Goal: Transaction & Acquisition: Purchase product/service

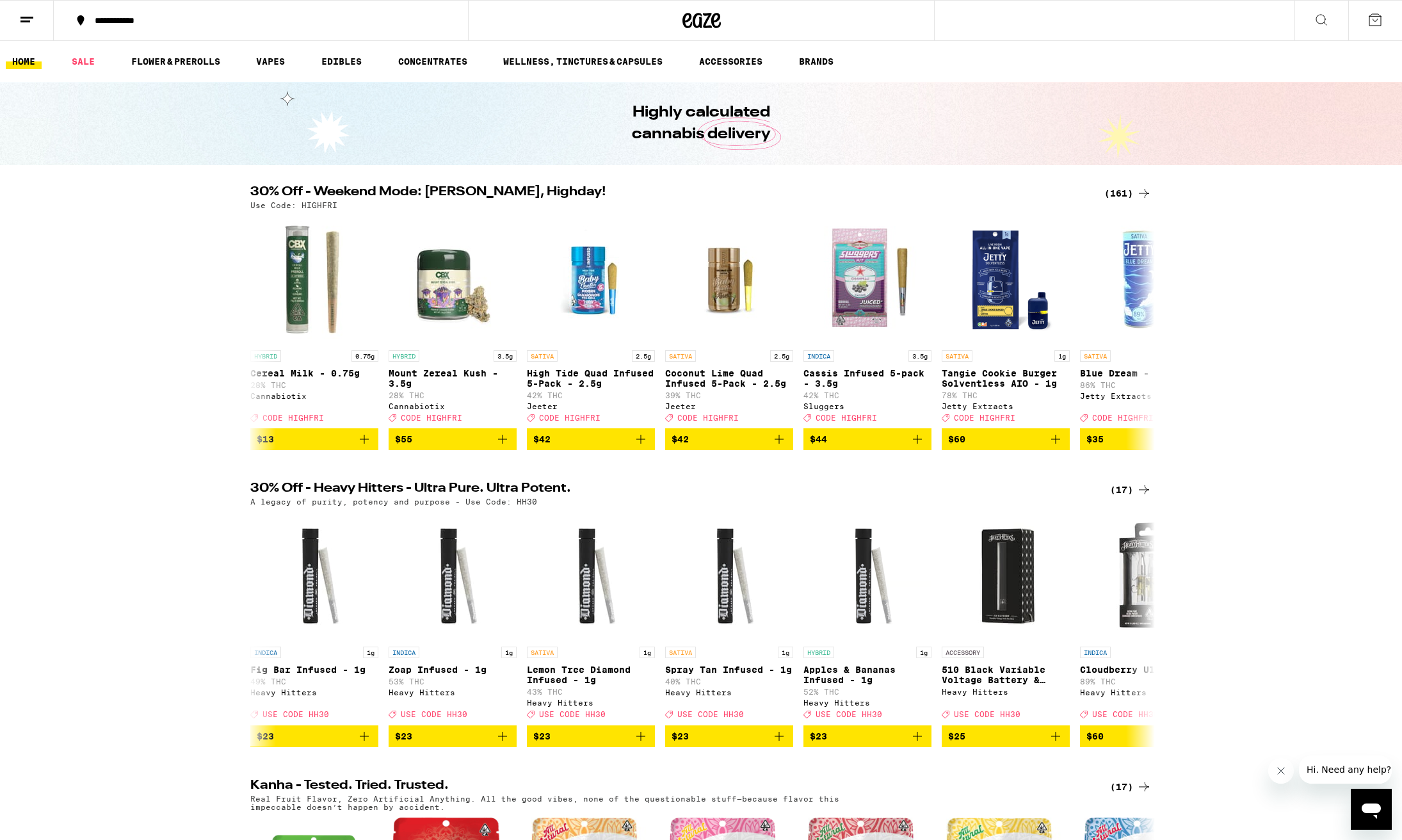
click at [1280, 771] on icon "Close message from company" at bounding box center [1281, 771] width 10 height 10
click at [1120, 191] on div "(161)" at bounding box center [1128, 193] width 48 height 16
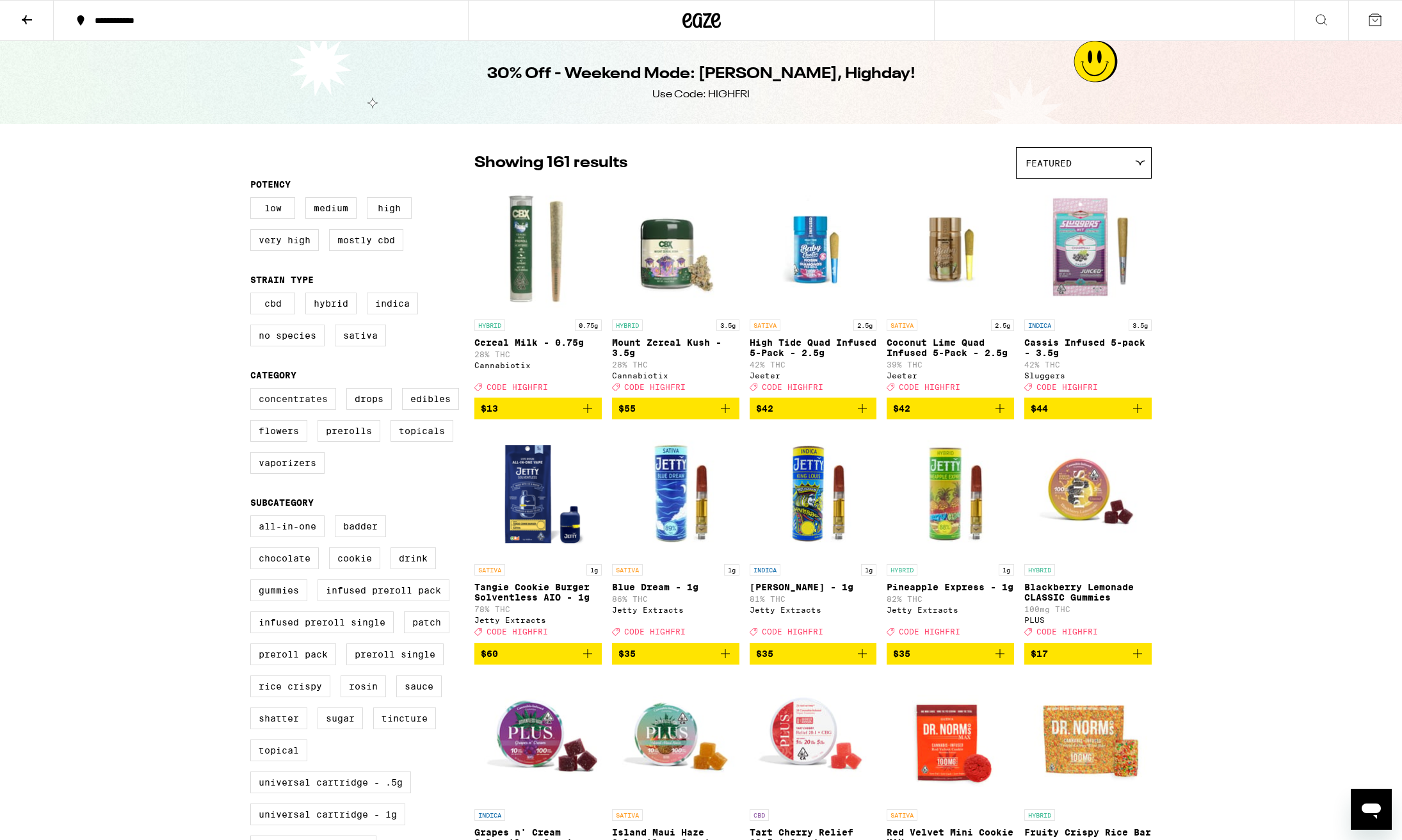
click at [286, 409] on label "Concentrates" at bounding box center [293, 399] width 86 height 22
click at [254, 390] on input "Concentrates" at bounding box center [253, 390] width 1 height 1
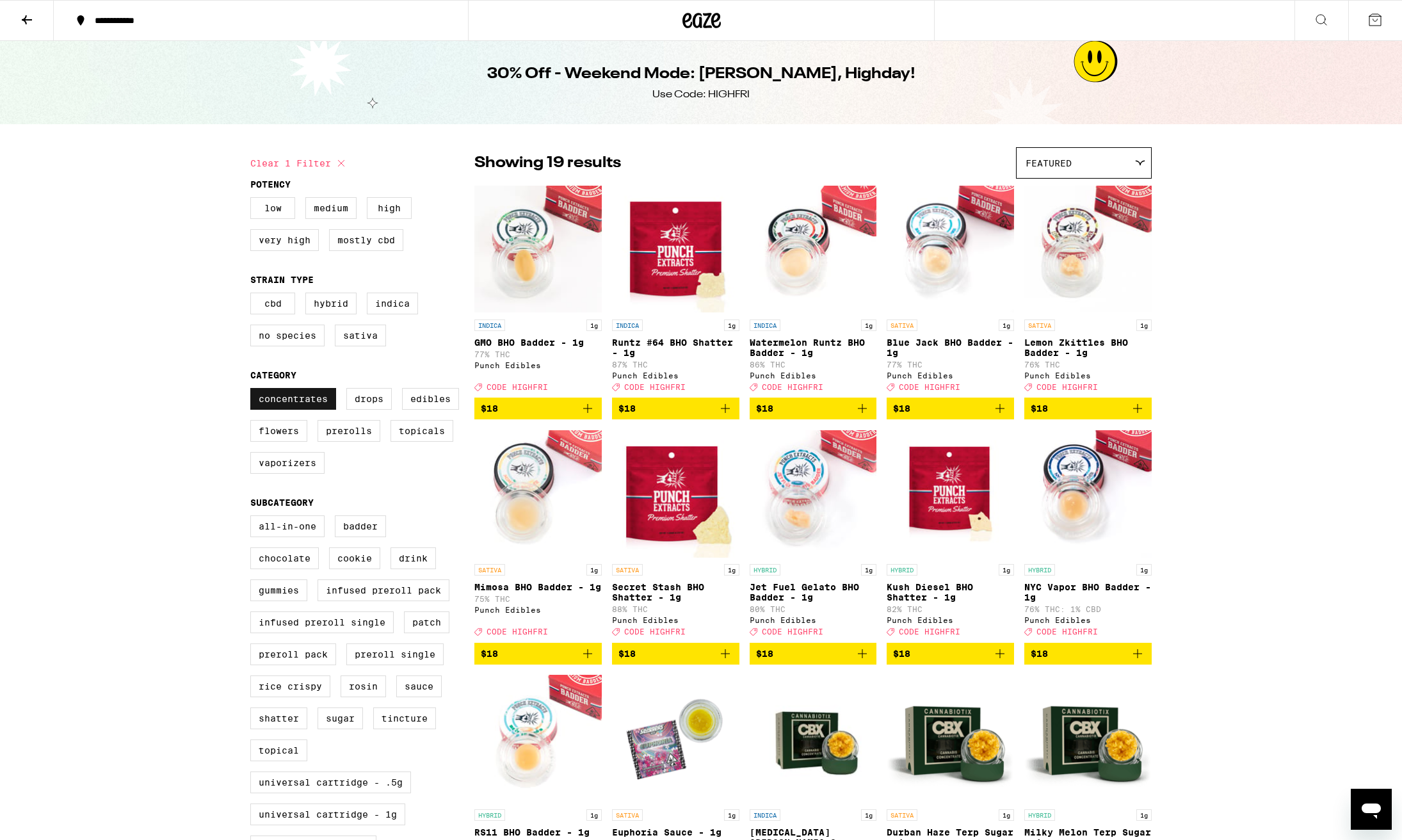
click at [297, 409] on label "Concentrates" at bounding box center [293, 399] width 86 height 22
click at [254, 390] on input "Concentrates" at bounding box center [253, 390] width 1 height 1
checkbox input "false"
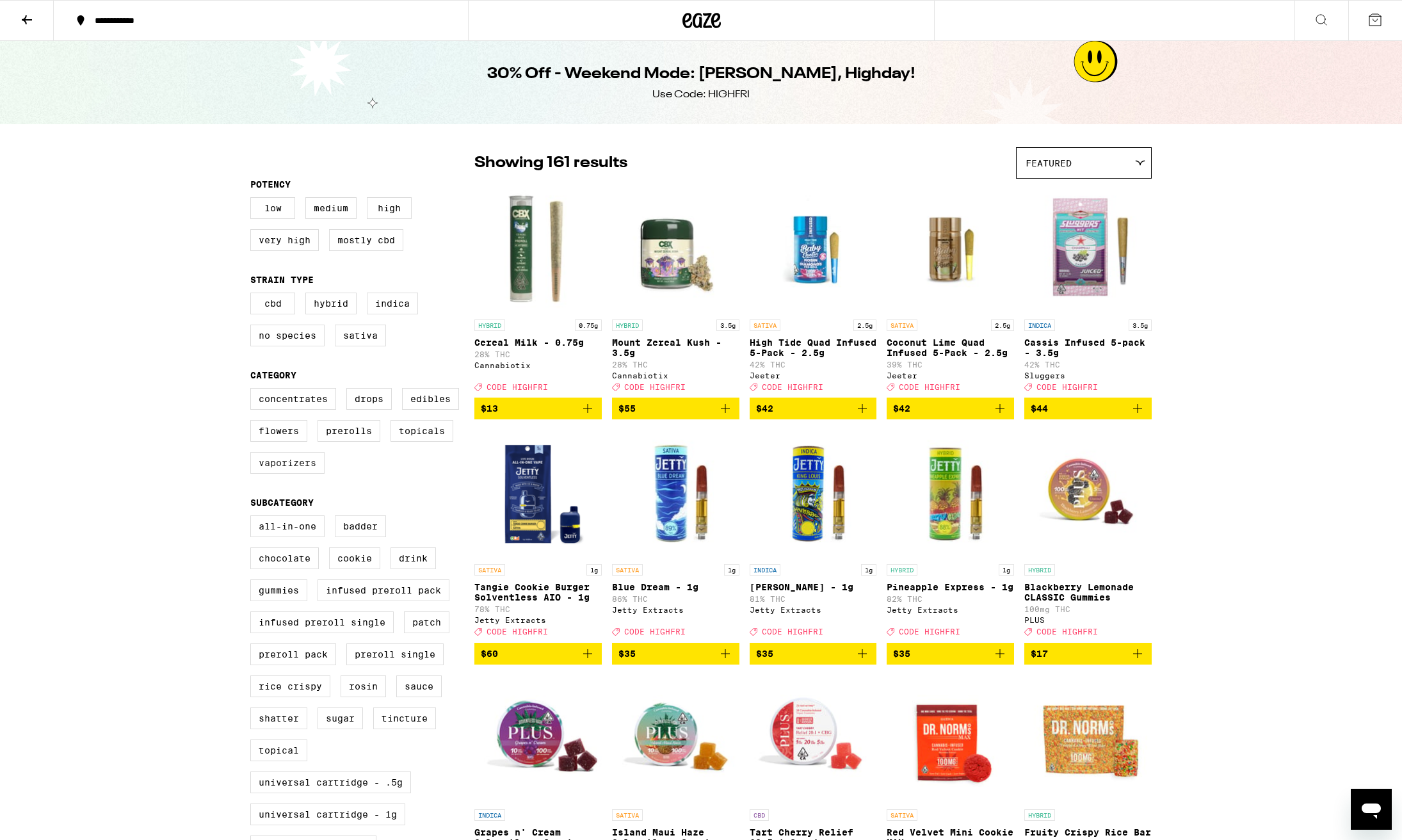
click at [285, 473] on label "Vaporizers" at bounding box center [287, 463] width 74 height 22
click at [254, 390] on input "Vaporizers" at bounding box center [253, 390] width 1 height 1
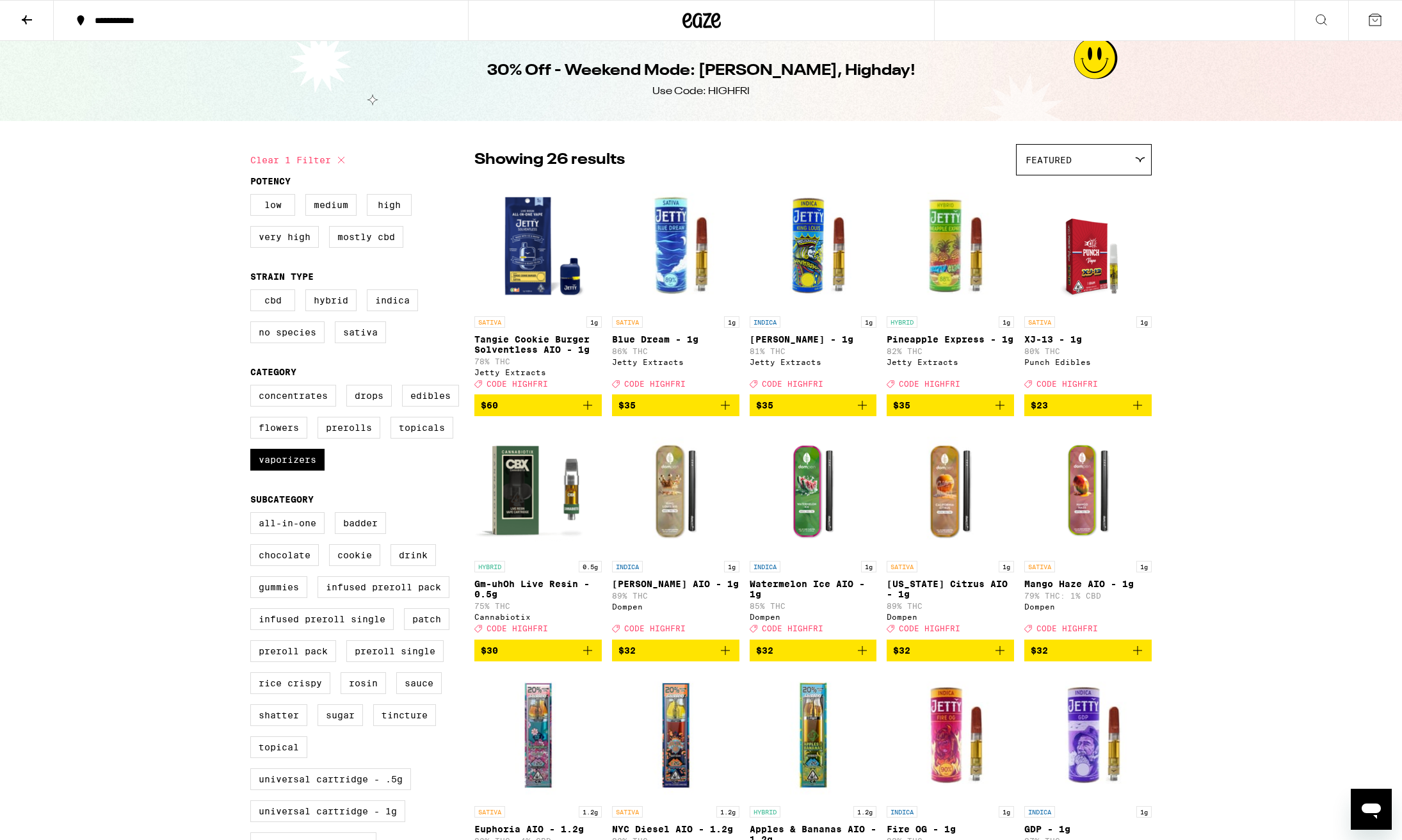
scroll to position [1, 1]
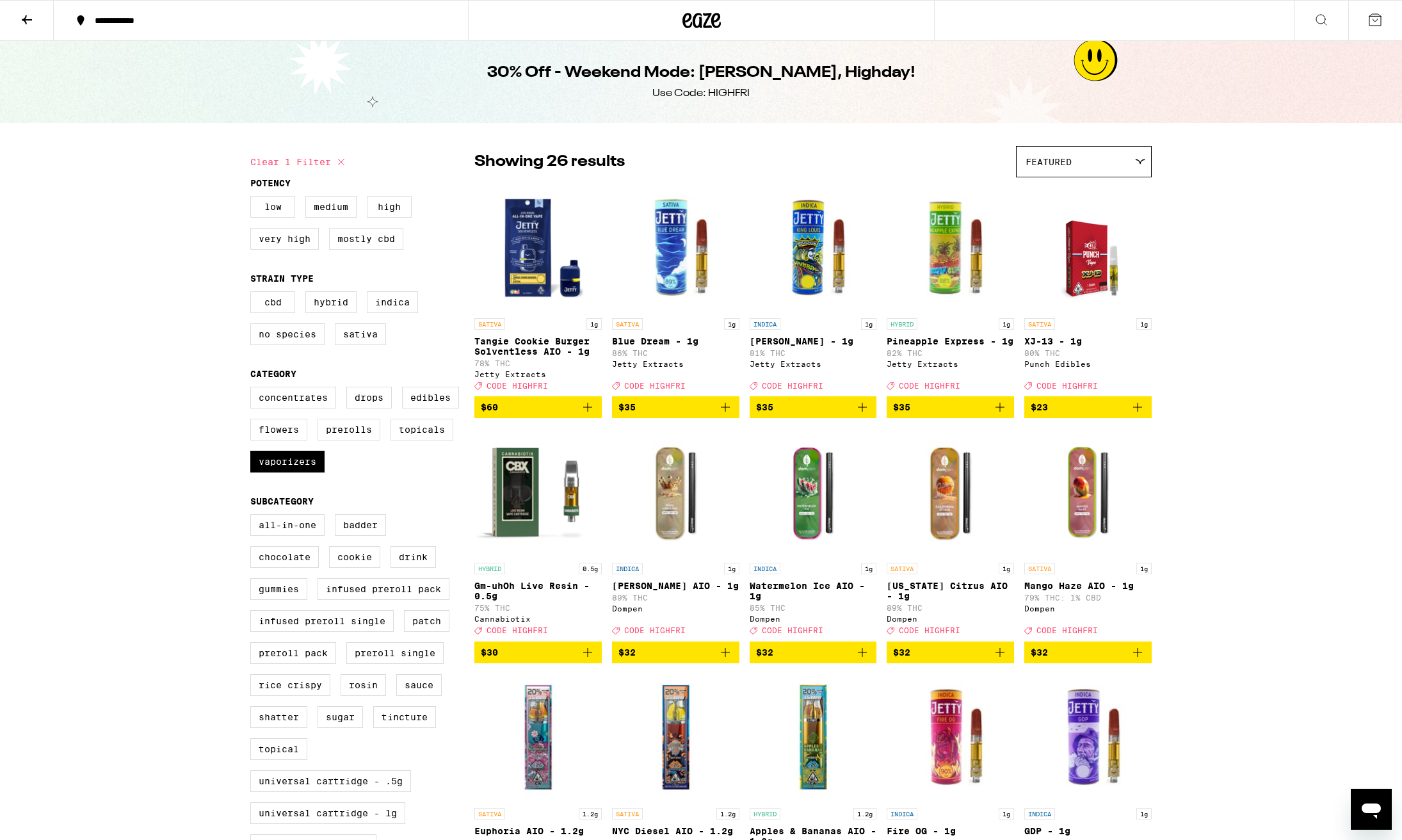
click at [1086, 256] on img "Open page for XJ-13 - 1g from Punch Edibles" at bounding box center [1088, 248] width 99 height 128
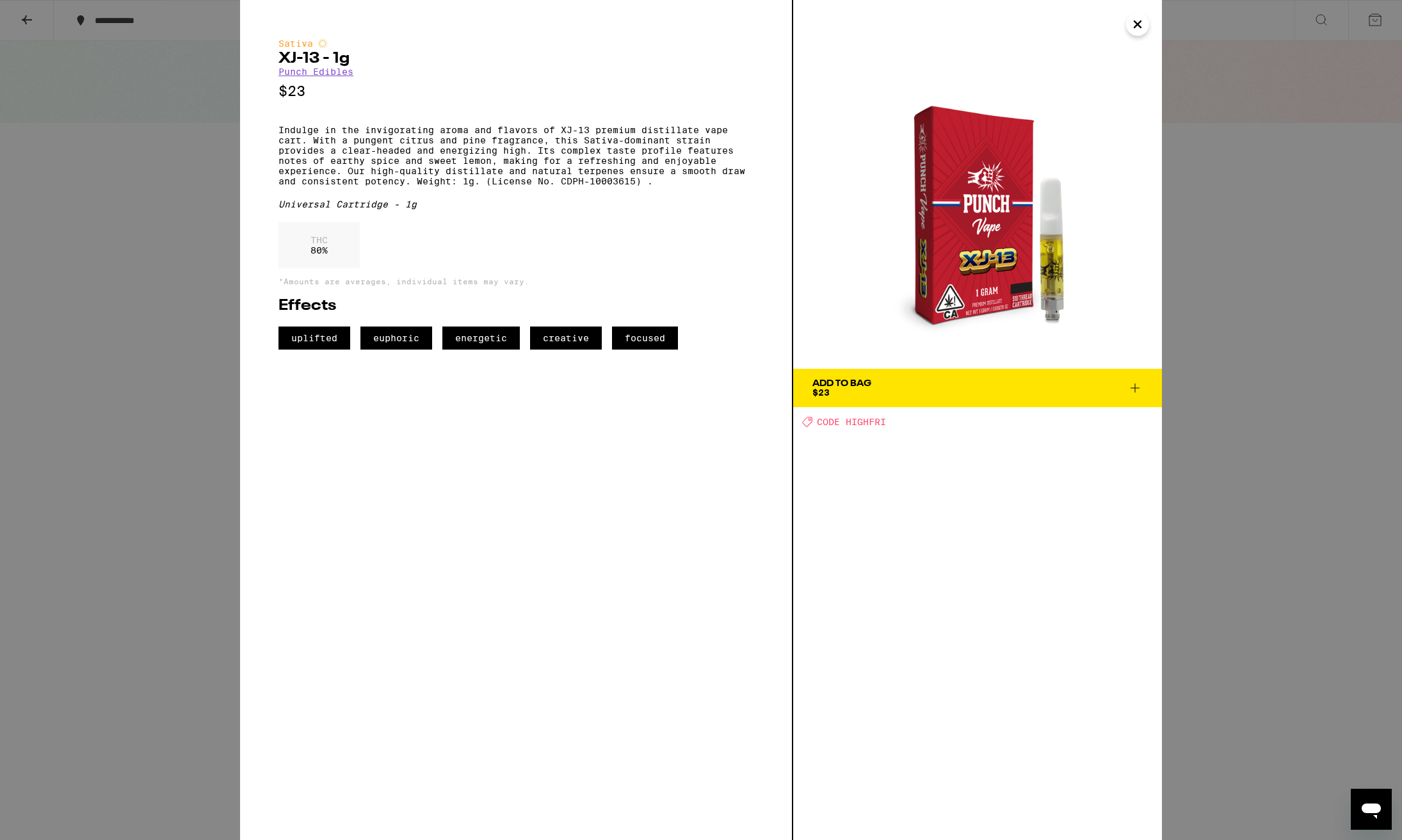
scroll to position [1, 0]
drag, startPoint x: 1198, startPoint y: 45, endPoint x: 1200, endPoint y: 56, distance: 11.2
click at [1201, 48] on div "Sativa XJ-13 - 1g Punch Edibles $23 Indulge in the invigorating aroma and flavo…" at bounding box center [701, 420] width 1402 height 840
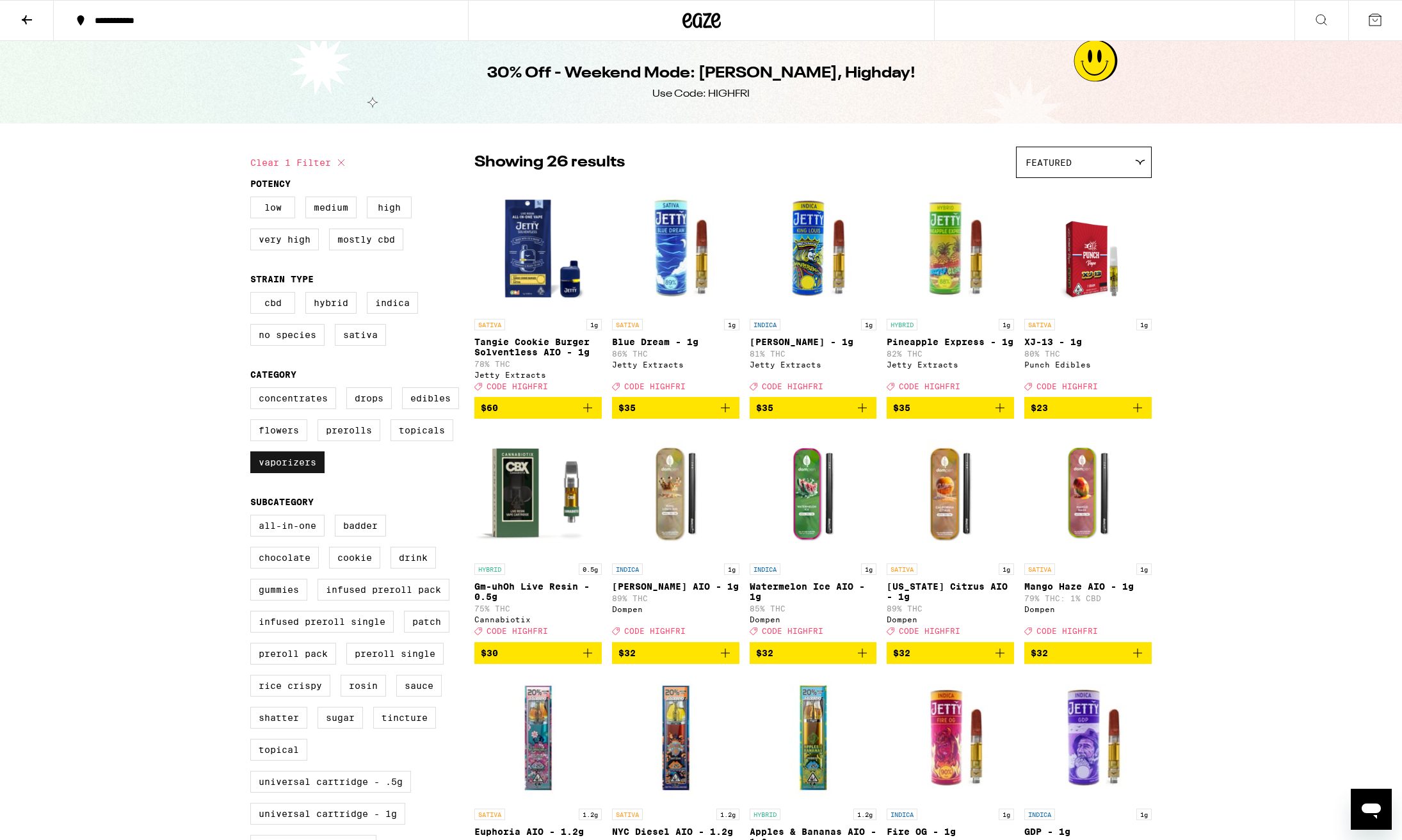
scroll to position [3, 1]
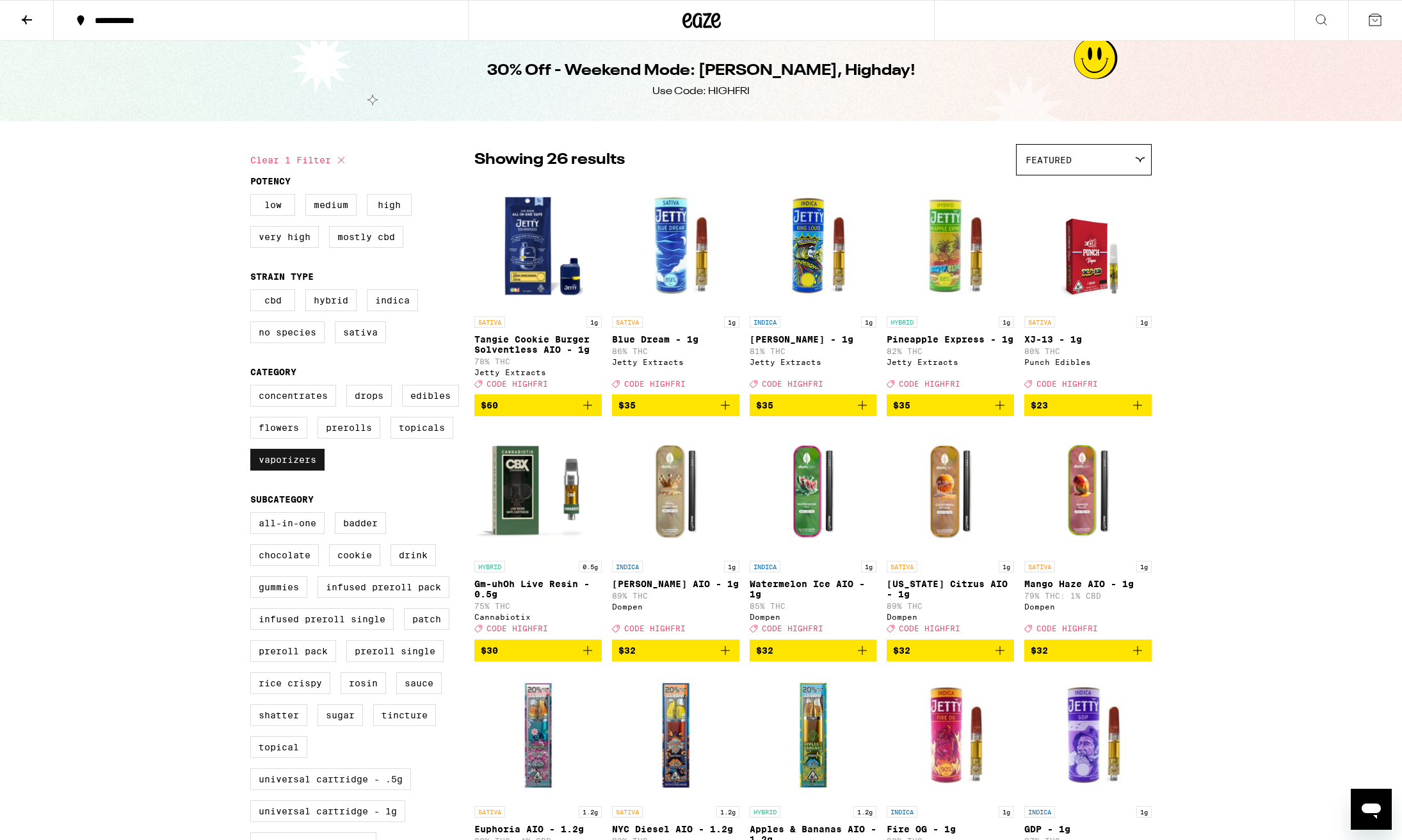
click at [287, 471] on label "Vaporizers" at bounding box center [287, 460] width 74 height 22
click at [254, 387] on input "Vaporizers" at bounding box center [253, 386] width 1 height 1
checkbox input "false"
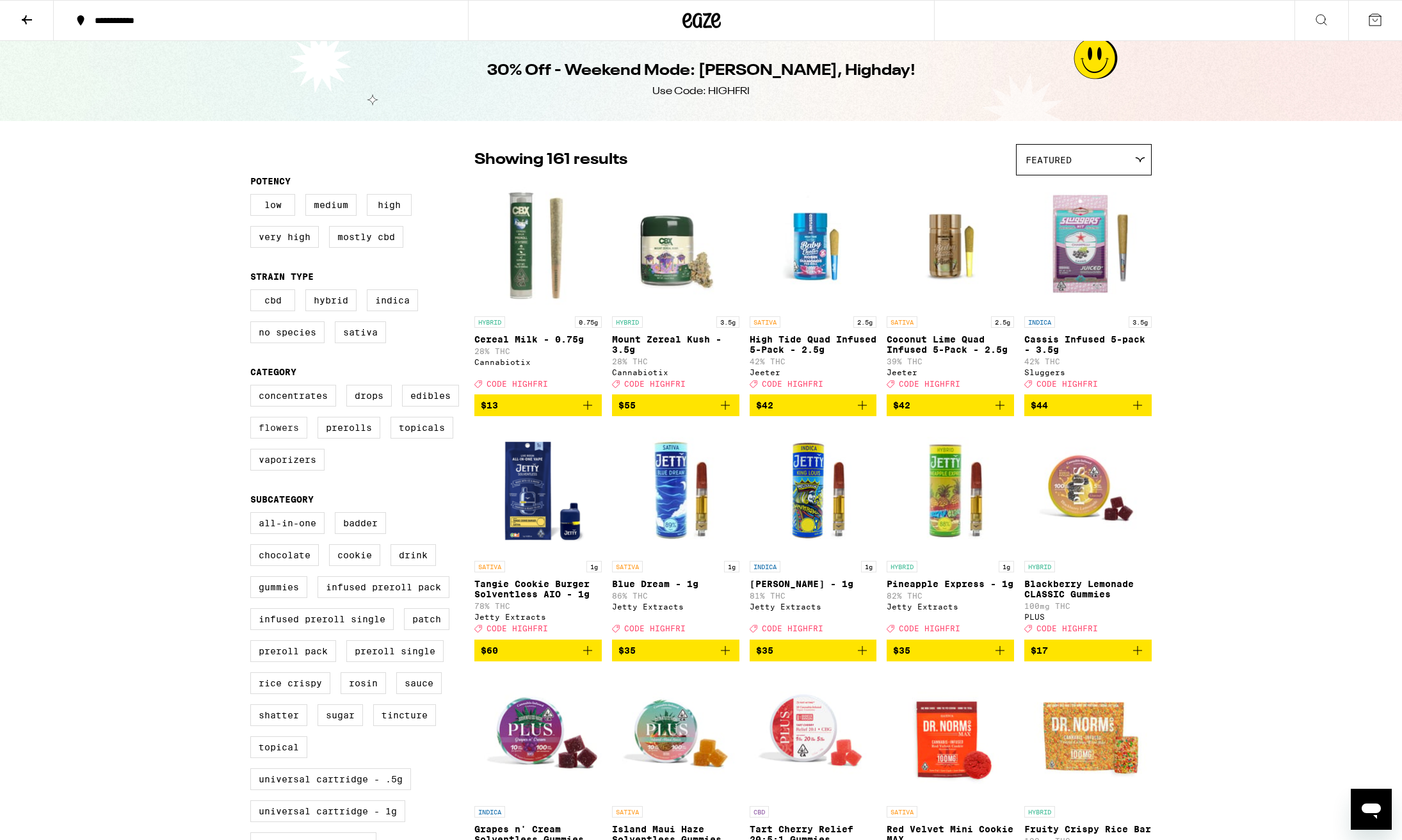
click at [278, 434] on label "Flowers" at bounding box center [279, 428] width 57 height 22
click at [254, 387] on input "Flowers" at bounding box center [253, 386] width 1 height 1
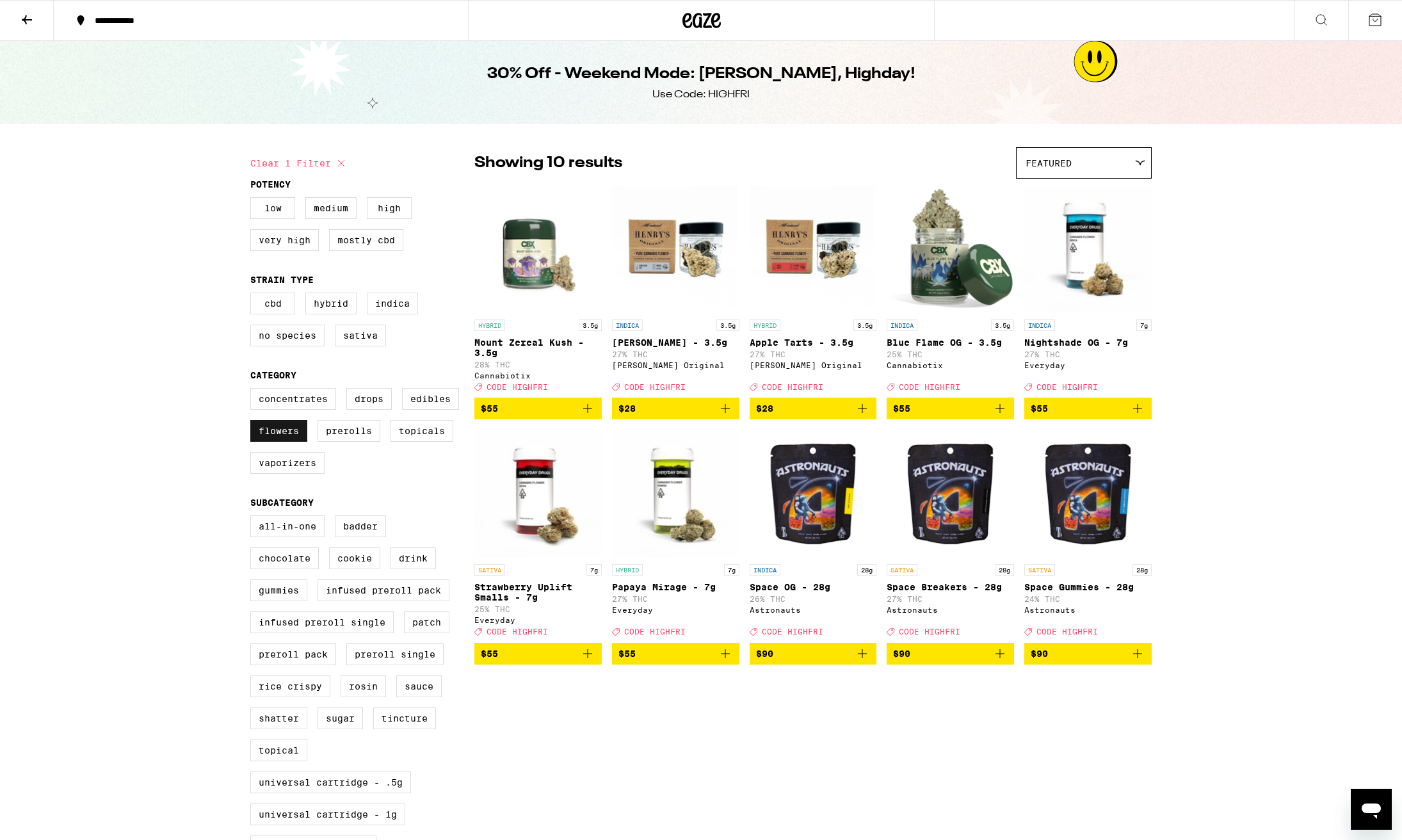
click at [271, 441] on label "Flowers" at bounding box center [279, 431] width 57 height 22
click at [254, 390] on input "Flowers" at bounding box center [253, 390] width 1 height 1
checkbox input "false"
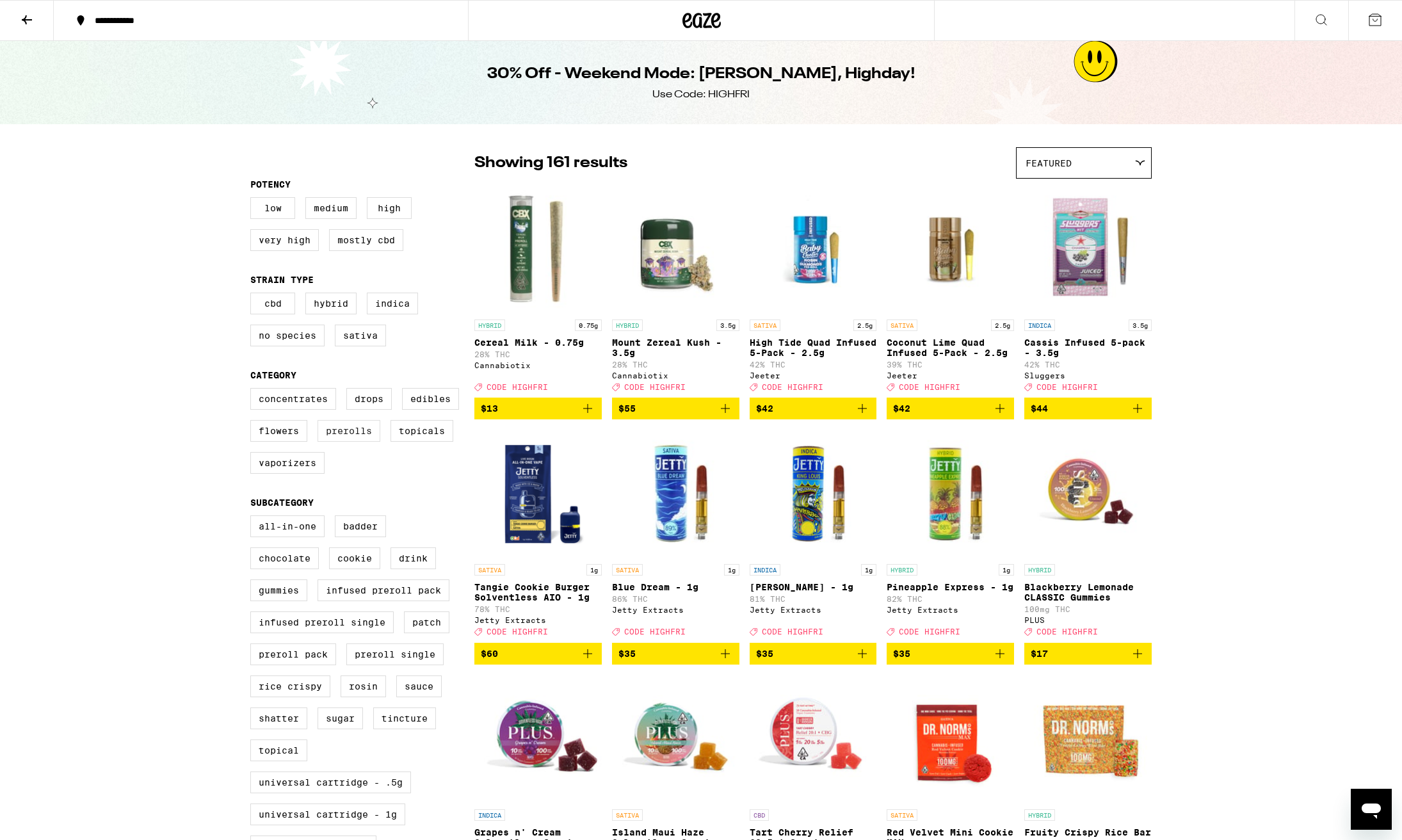
click at [348, 441] on label "Prerolls" at bounding box center [349, 431] width 63 height 22
click at [254, 390] on input "Prerolls" at bounding box center [253, 390] width 1 height 1
checkbox input "true"
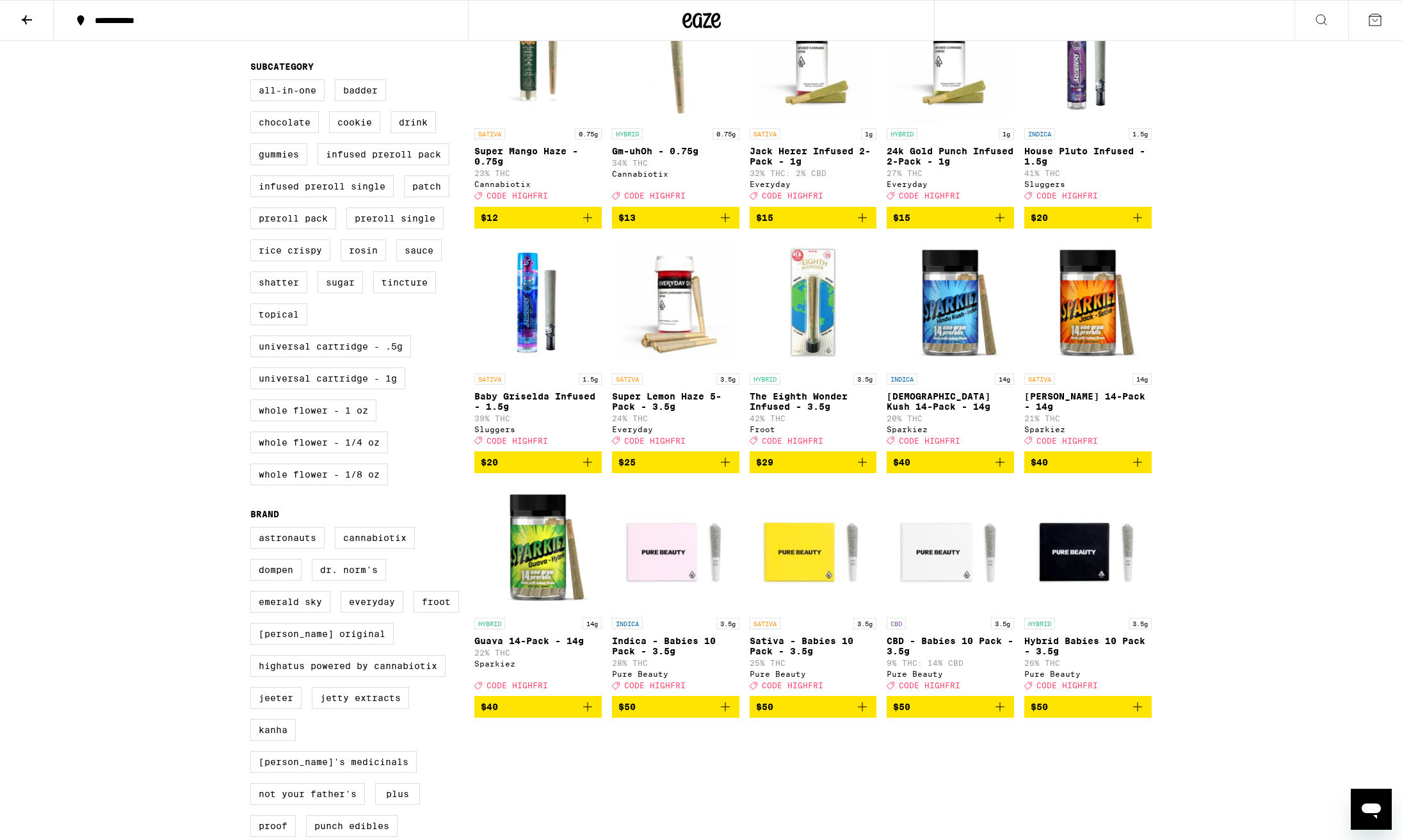
scroll to position [446, 0]
